Goal: Transaction & Acquisition: Subscribe to service/newsletter

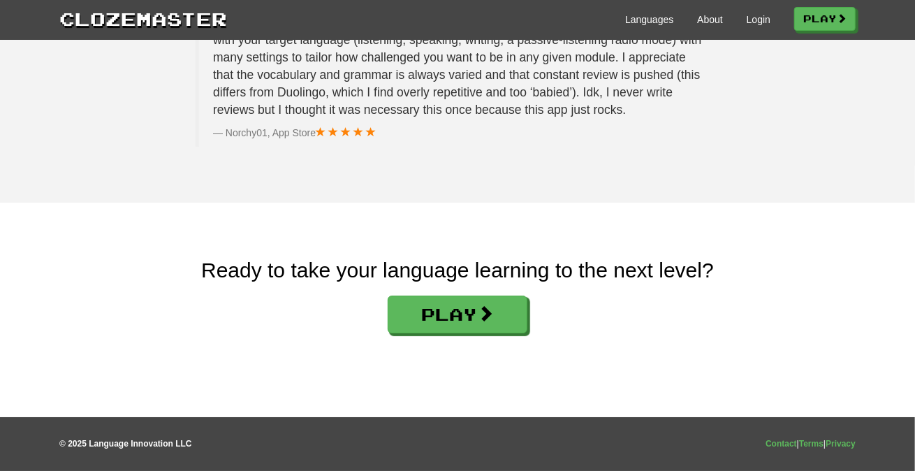
scroll to position [2343, 0]
click at [854, 23] on link "Play" at bounding box center [825, 20] width 61 height 24
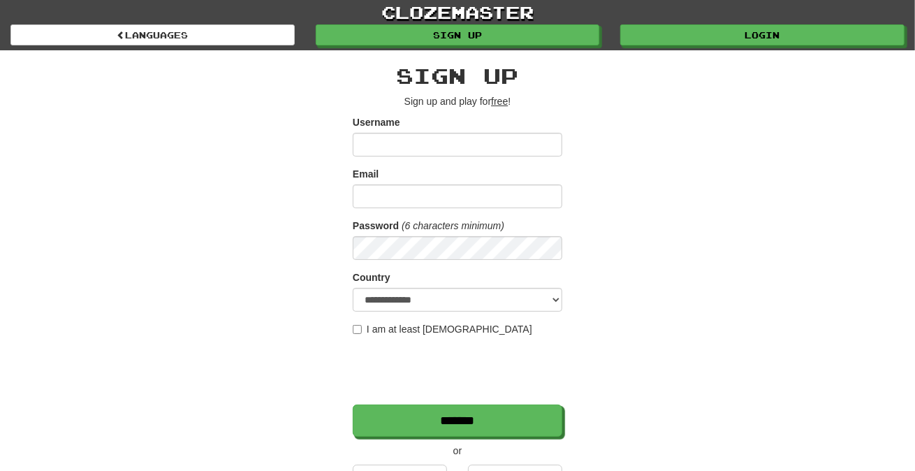
scroll to position [349, 0]
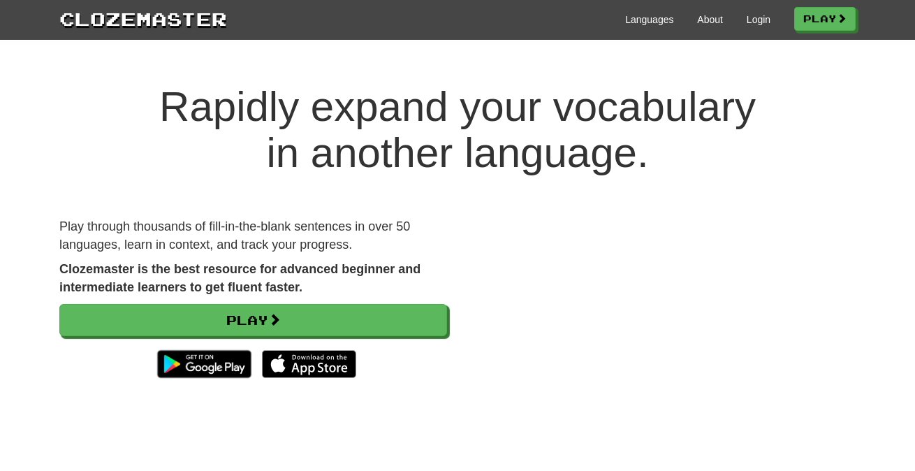
scroll to position [2343, 0]
